Goal: Task Accomplishment & Management: Manage account settings

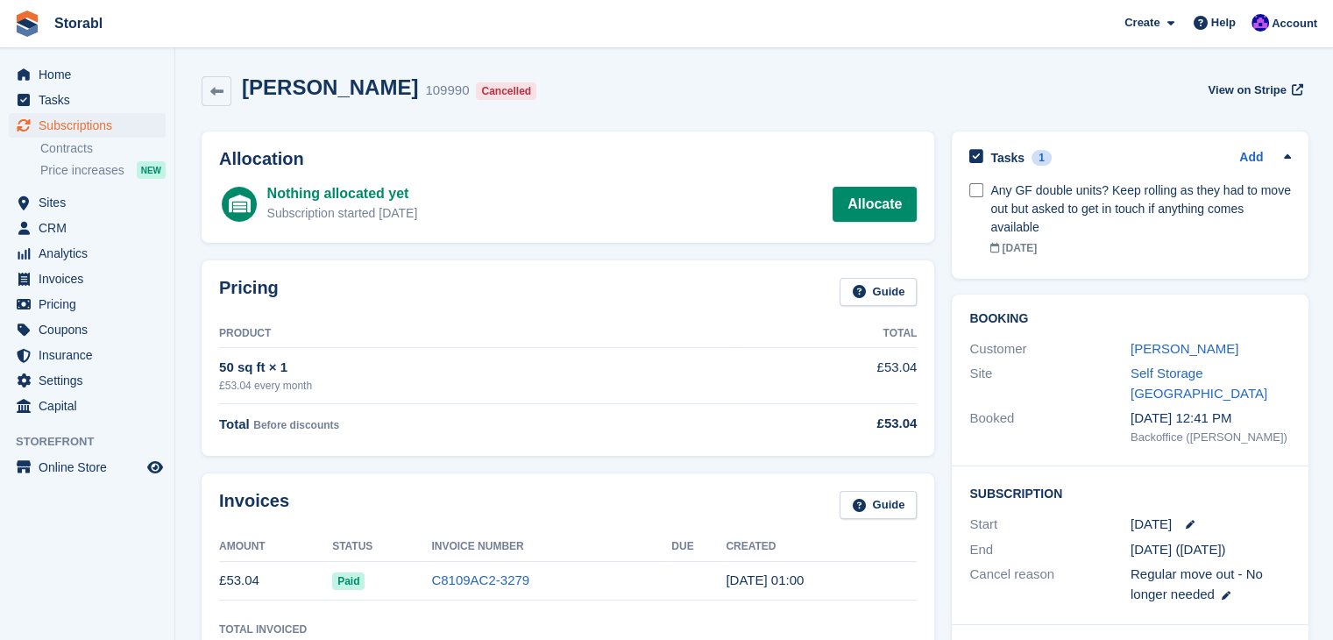
drag, startPoint x: 219, startPoint y: 95, endPoint x: 230, endPoint y: 125, distance: 31.6
click at [219, 95] on icon at bounding box center [216, 91] width 13 height 13
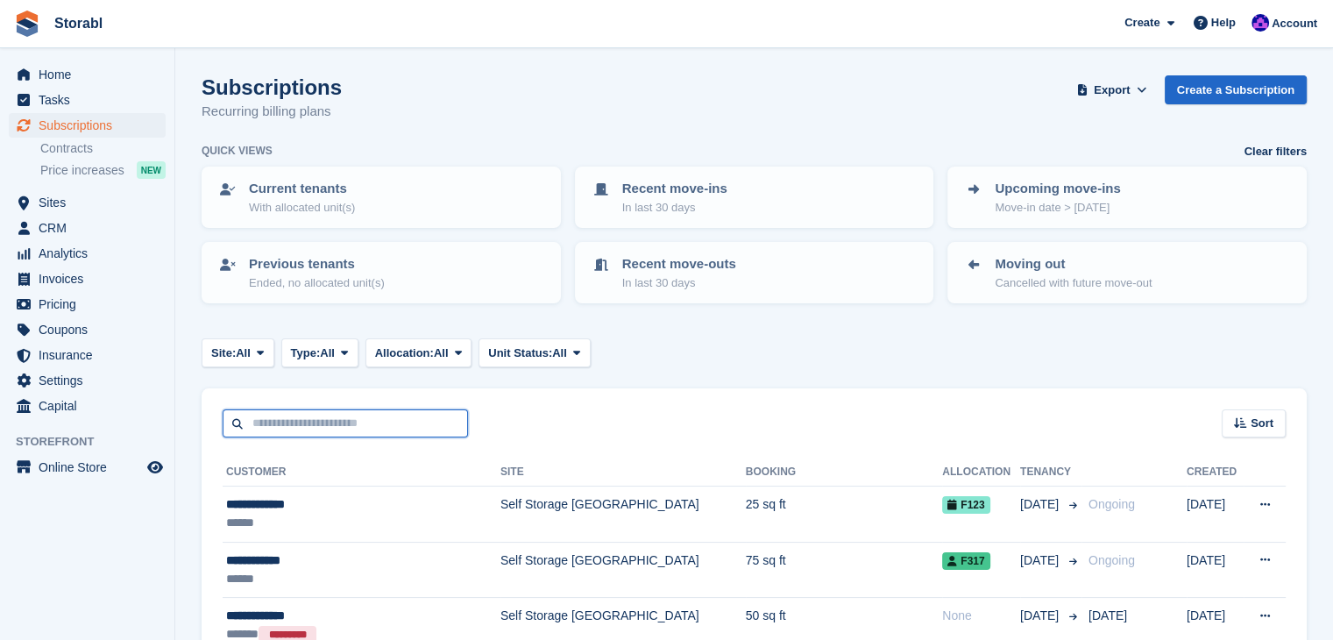
click at [334, 411] on input "text" at bounding box center [345, 423] width 245 height 29
type input "*****"
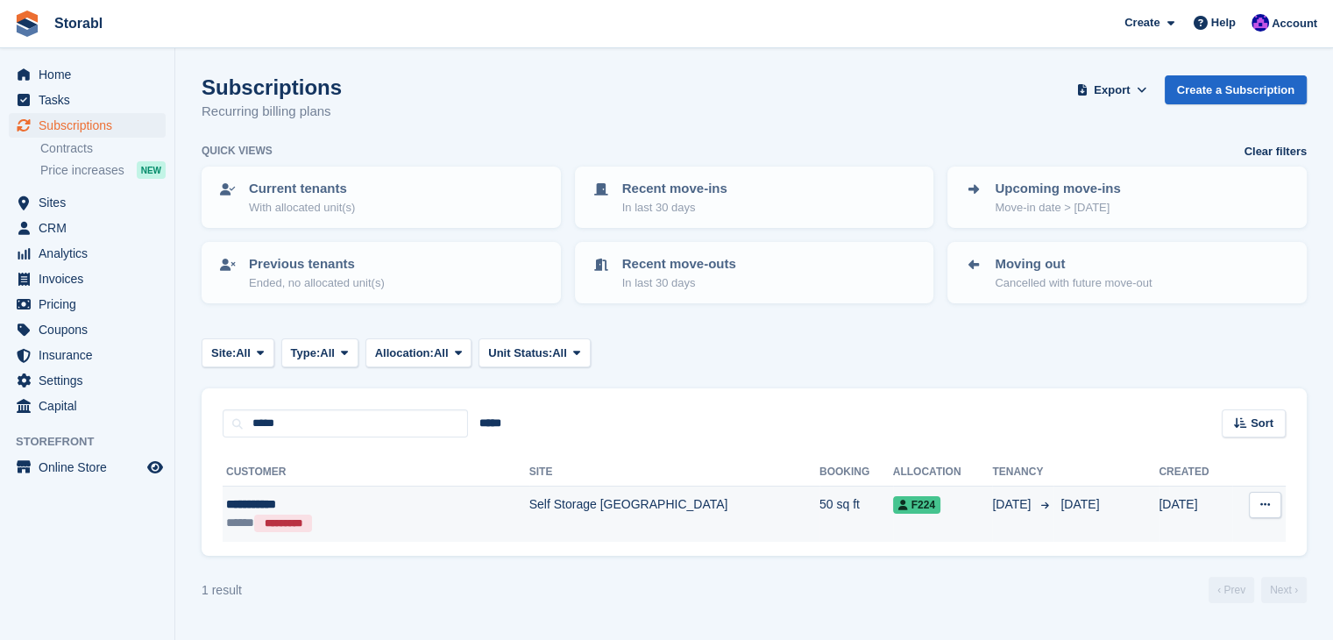
click at [271, 503] on div "**********" at bounding box center [329, 504] width 206 height 18
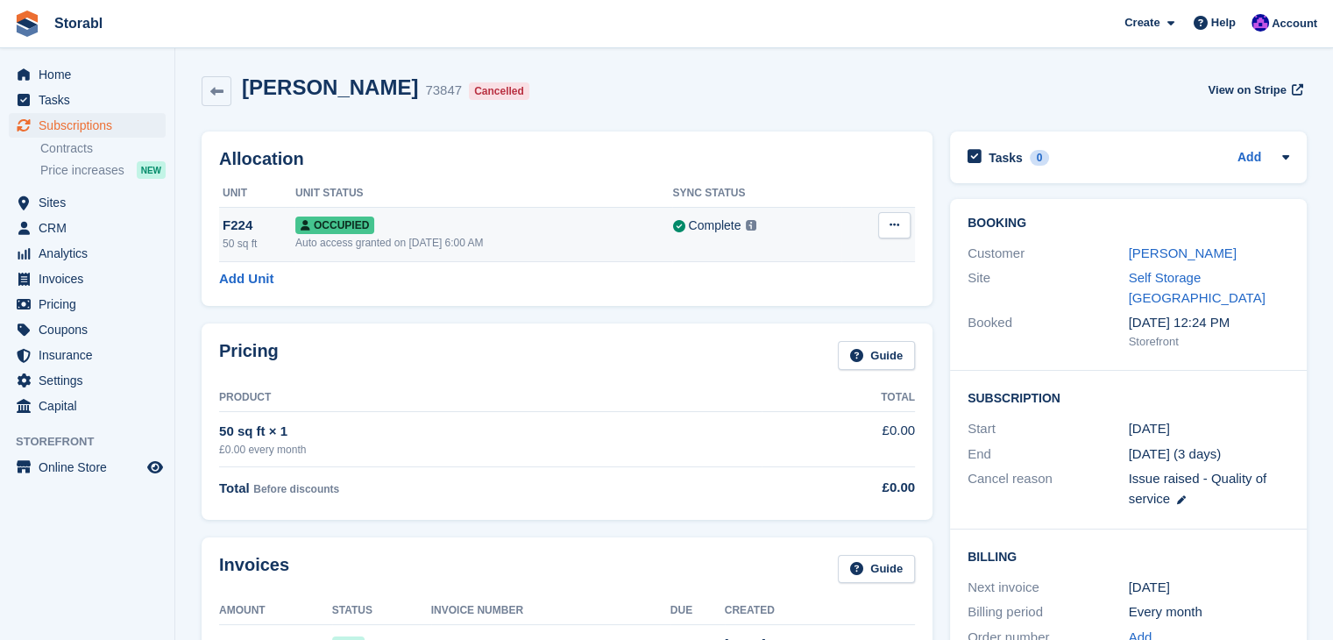
click at [902, 223] on button at bounding box center [894, 225] width 32 height 26
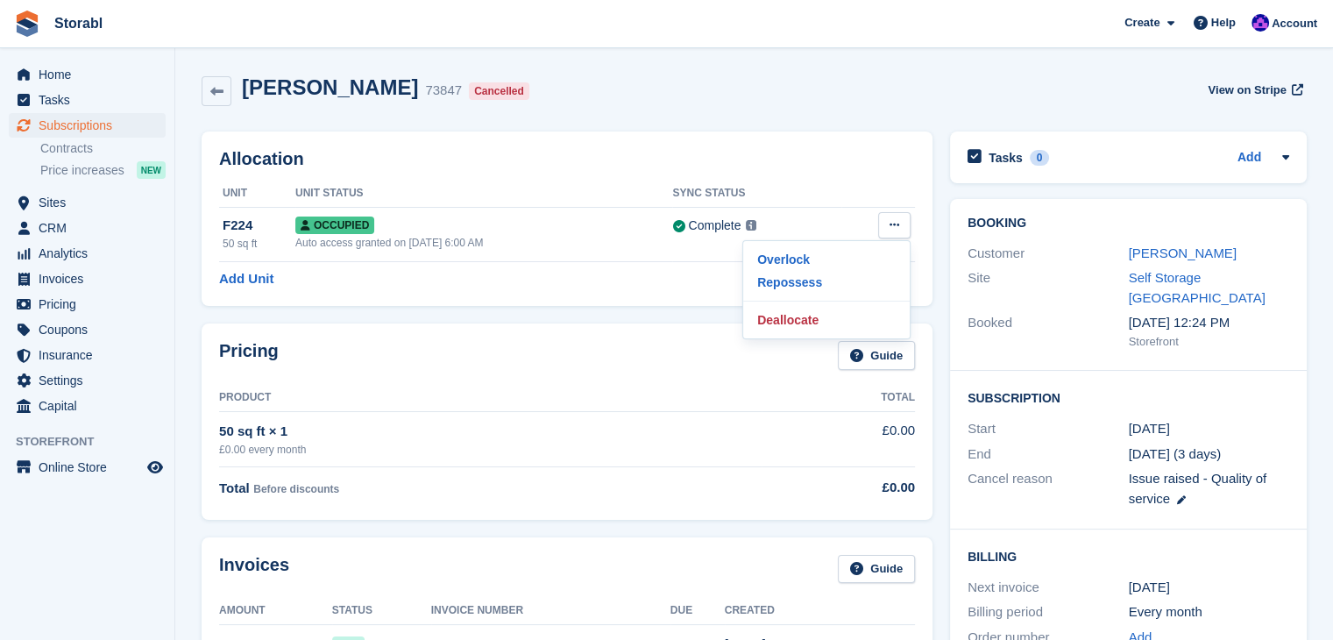
click at [639, 306] on div "Allocation Unit Unit Status Sync Status F224 50 sq ft Occupied Auto access gran…" at bounding box center [567, 219] width 748 height 192
click at [96, 576] on aside "Home Tasks Subscriptions Subscriptions Subscriptions Contracts Price increases …" at bounding box center [87, 324] width 174 height 552
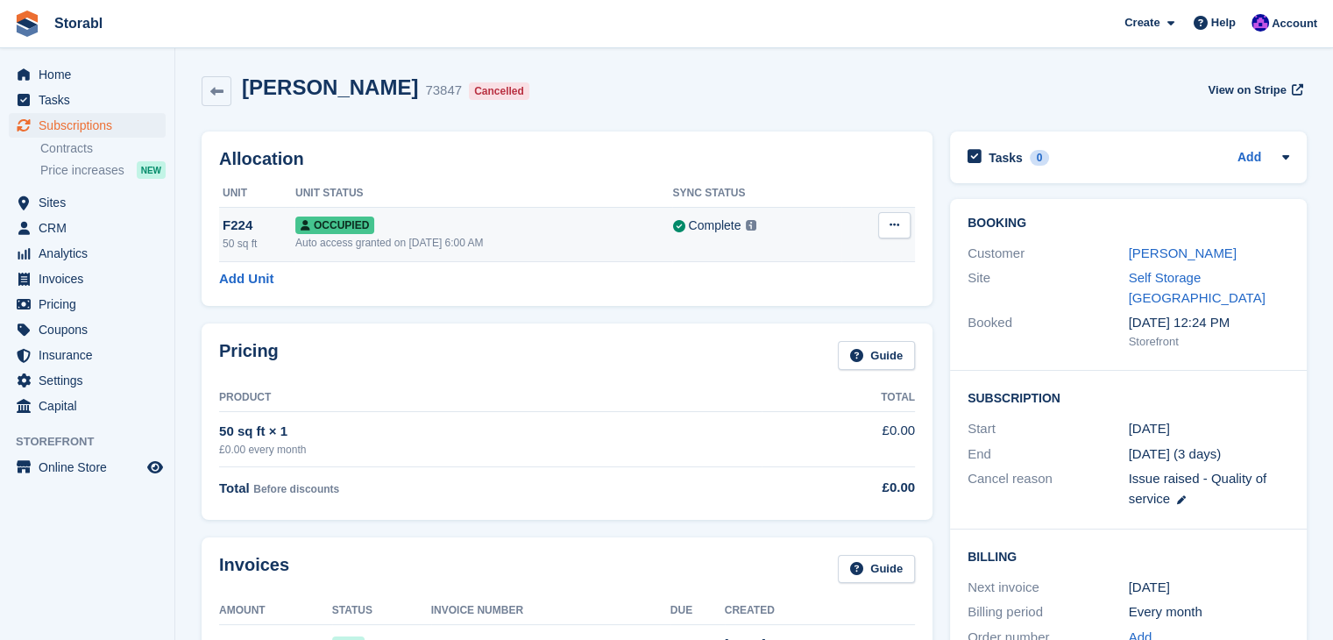
click at [894, 221] on icon at bounding box center [894, 224] width 10 height 11
click at [813, 319] on p "Deallocate" at bounding box center [826, 319] width 152 height 23
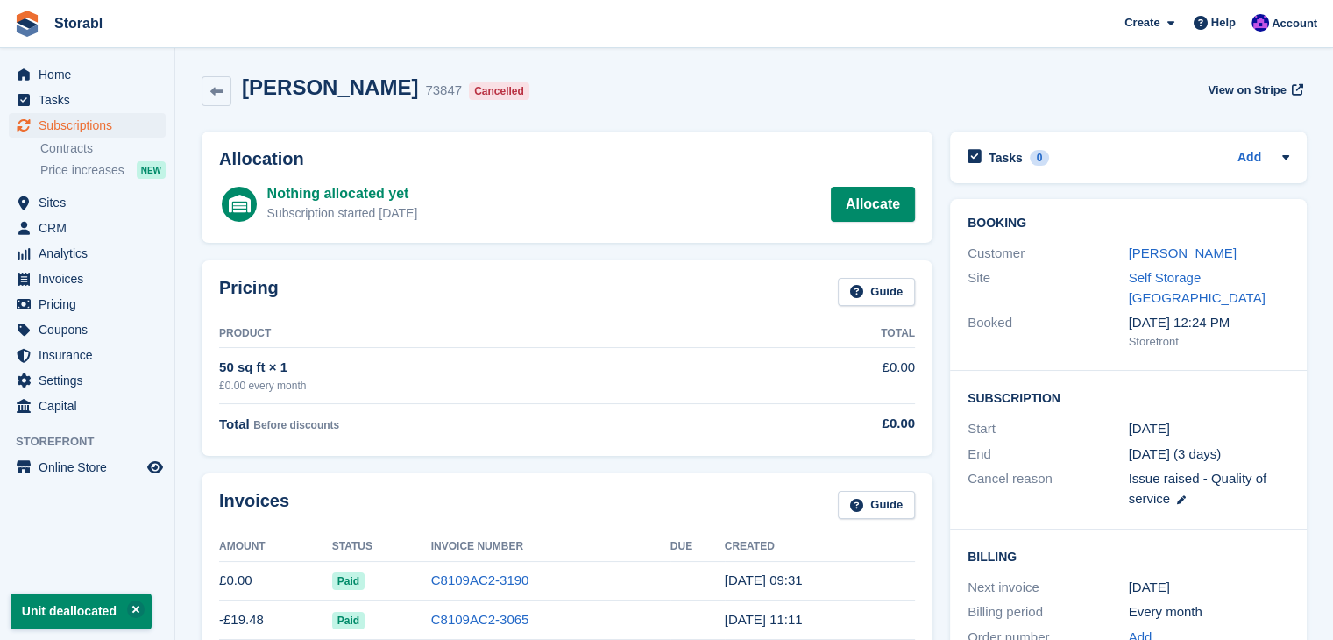
click at [681, 109] on div "[PERSON_NAME] 73847 Cancelled View on Stripe" at bounding box center [754, 95] width 1122 height 56
click at [200, 89] on div "[PERSON_NAME] 73847 Cancelled View on Stripe" at bounding box center [754, 95] width 1122 height 56
click at [215, 95] on icon at bounding box center [216, 91] width 13 height 13
